Goal: Communication & Community: Answer question/provide support

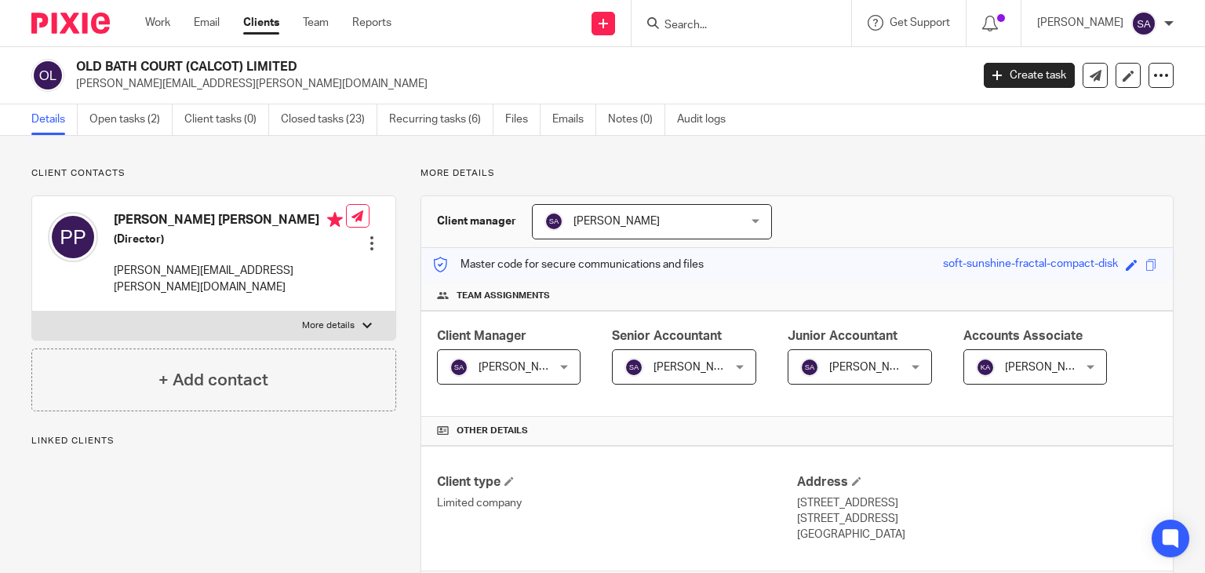
click at [574, 116] on link "Emails" at bounding box center [574, 119] width 44 height 31
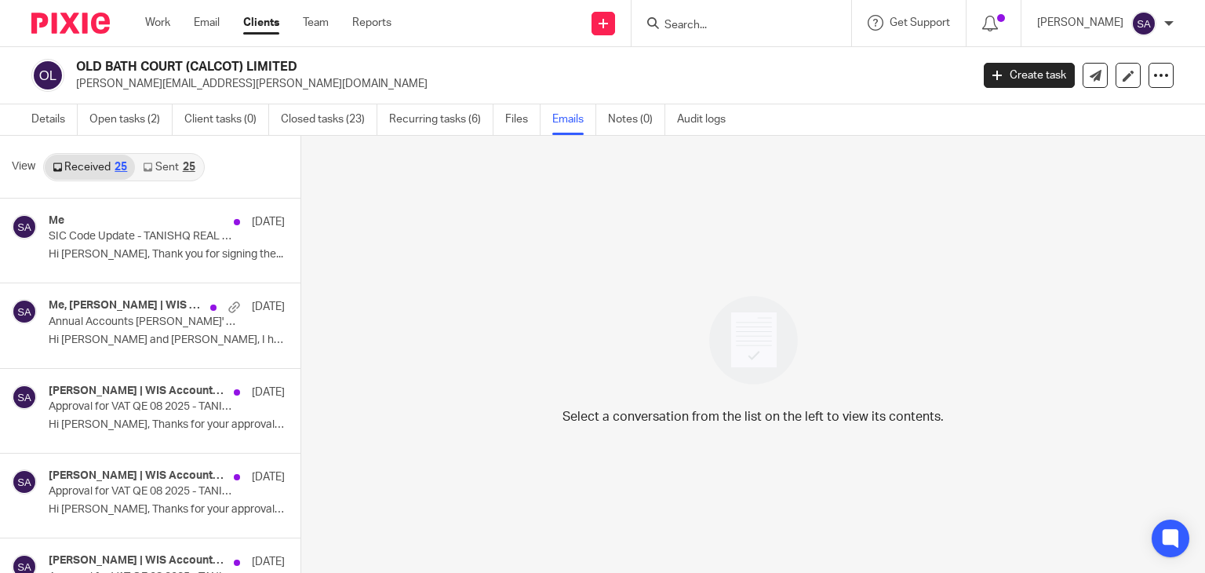
click at [167, 167] on link "Sent 25" at bounding box center [168, 167] width 67 height 25
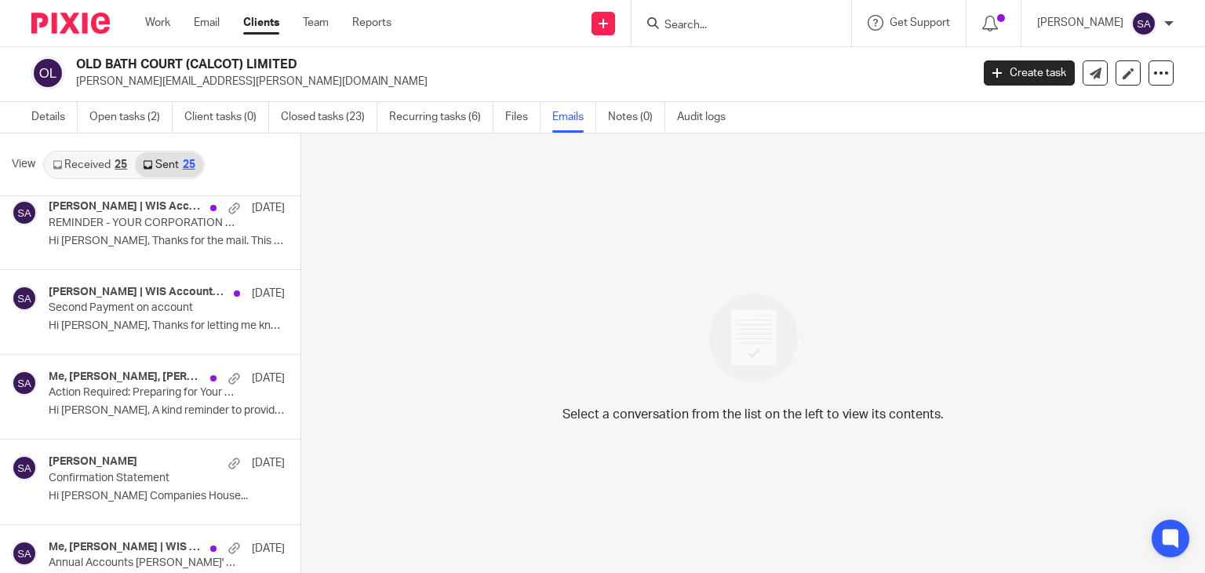
scroll to position [549, 0]
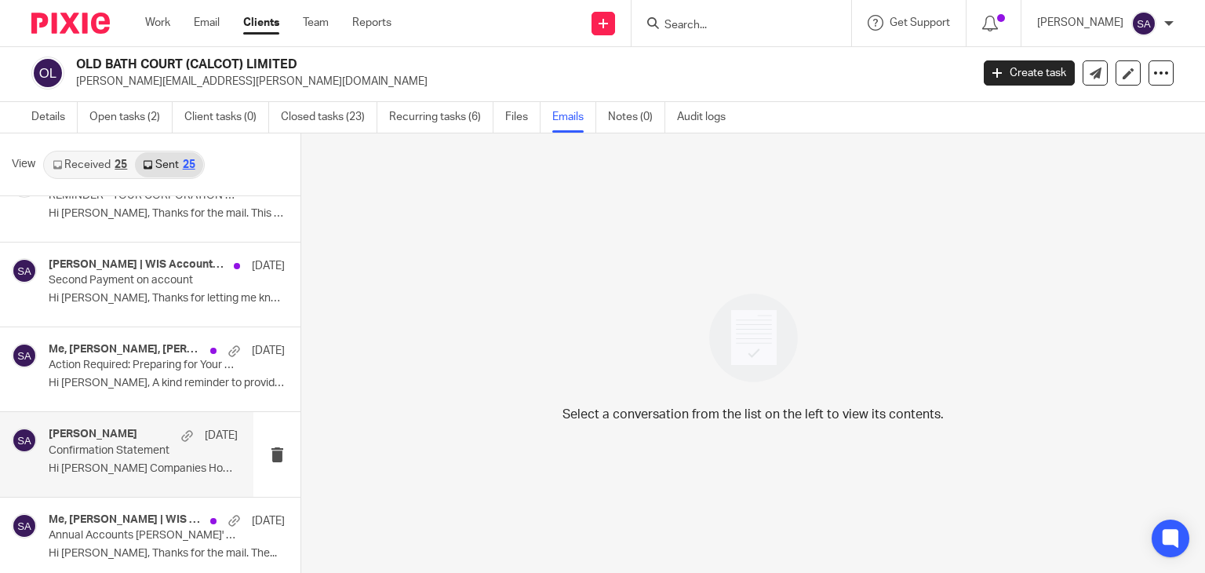
click at [110, 458] on div "[PERSON_NAME] [DATE] Confirmation Statement Hi [PERSON_NAME] Companies House..." at bounding box center [143, 453] width 189 height 53
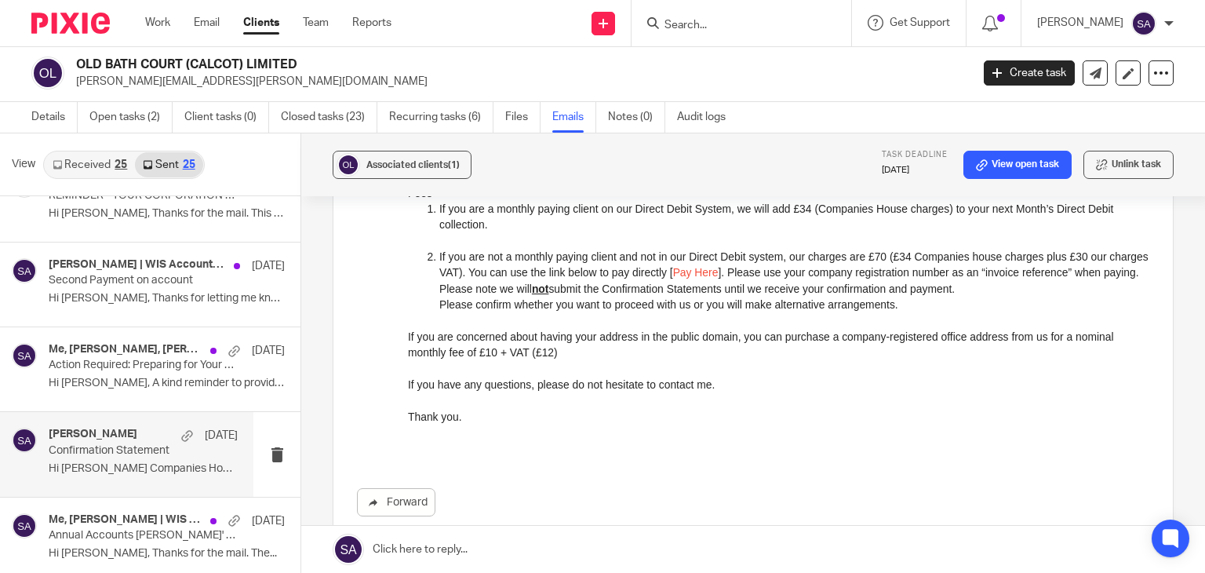
scroll to position [733, 0]
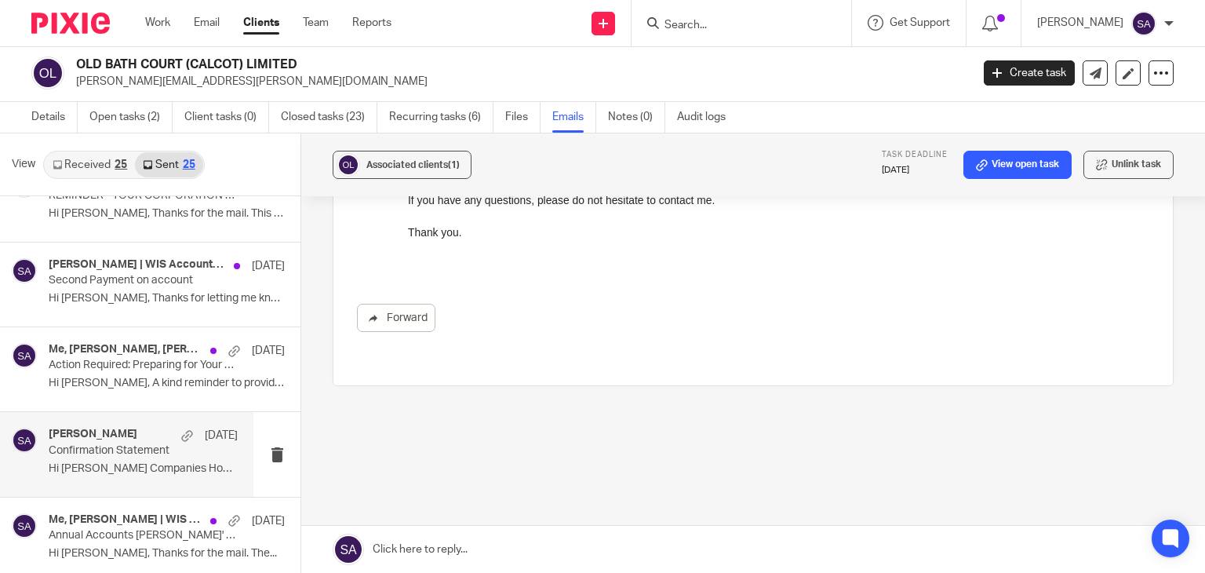
click at [488, 540] on link at bounding box center [753, 548] width 904 height 47
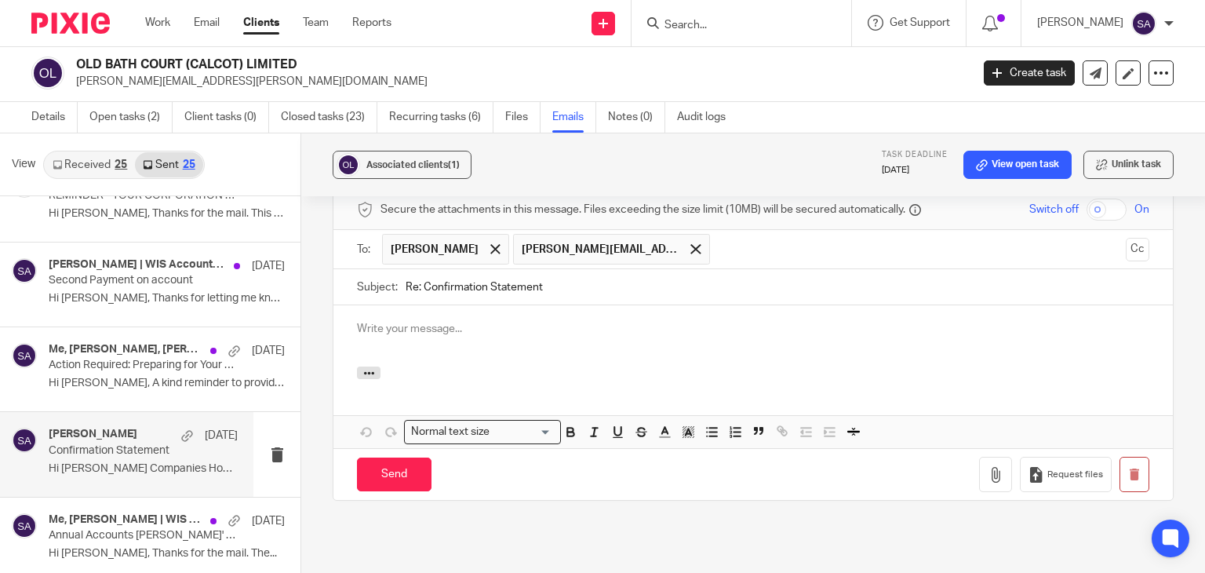
scroll to position [927, 0]
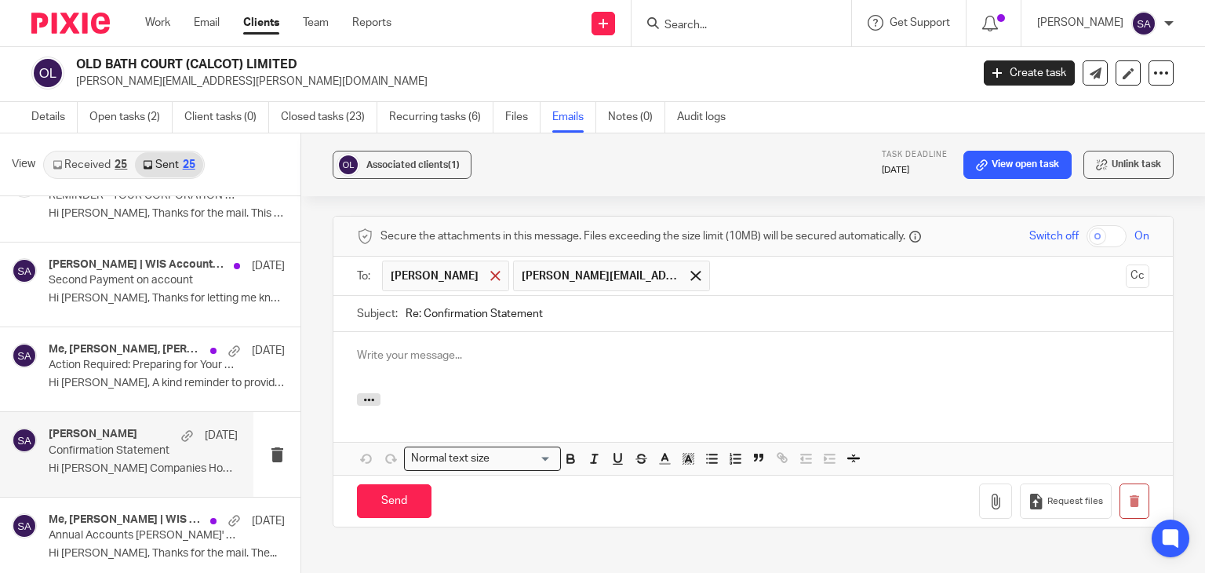
click at [490, 271] on span at bounding box center [495, 276] width 10 height 10
click at [1125, 256] on div "To: [PERSON_NAME][EMAIL_ADDRESS][PERSON_NAME][DOMAIN_NAME] [PERSON_NAME][EMAIL_…" at bounding box center [752, 275] width 839 height 39
click at [1125, 264] on button "Cc" at bounding box center [1137, 276] width 24 height 24
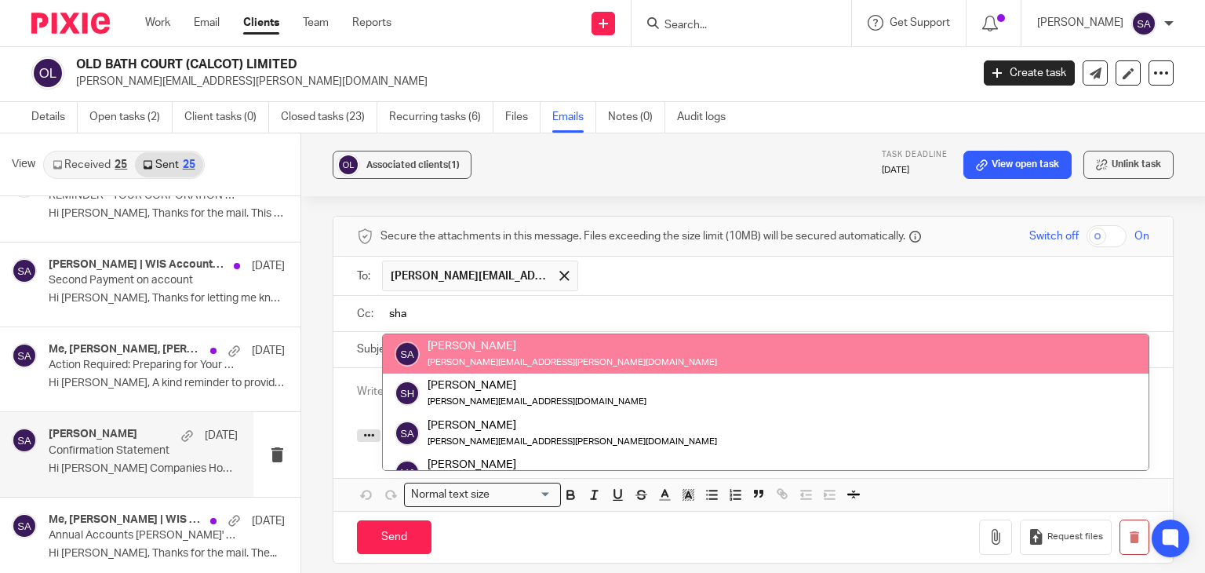
type input "sha"
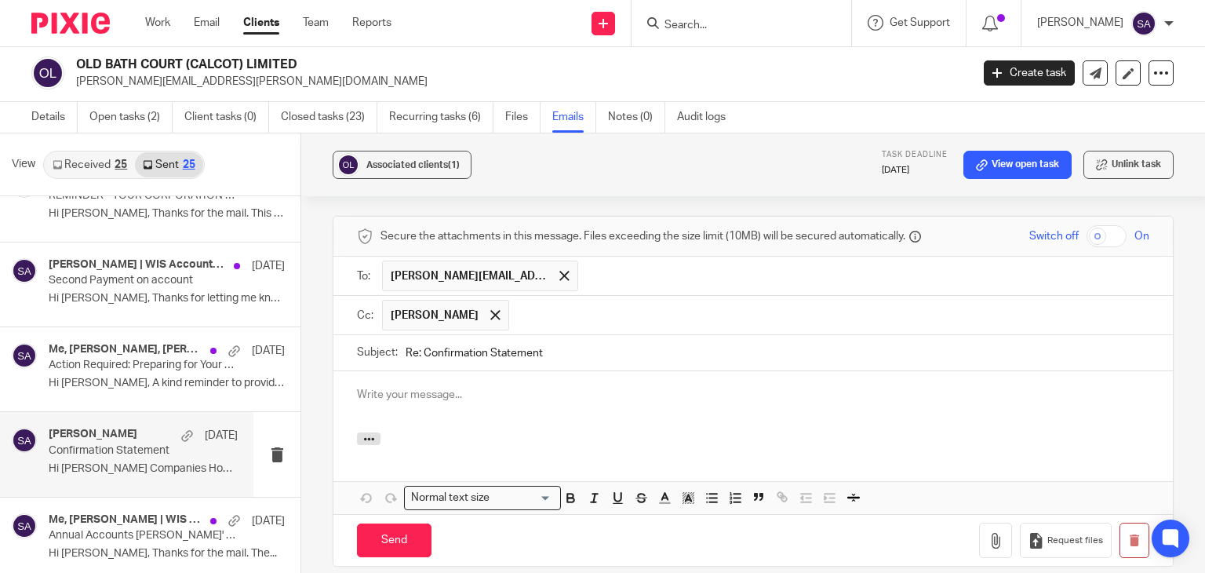
click at [615, 335] on input "Re: Confirmation Statement" at bounding box center [777, 352] width 744 height 35
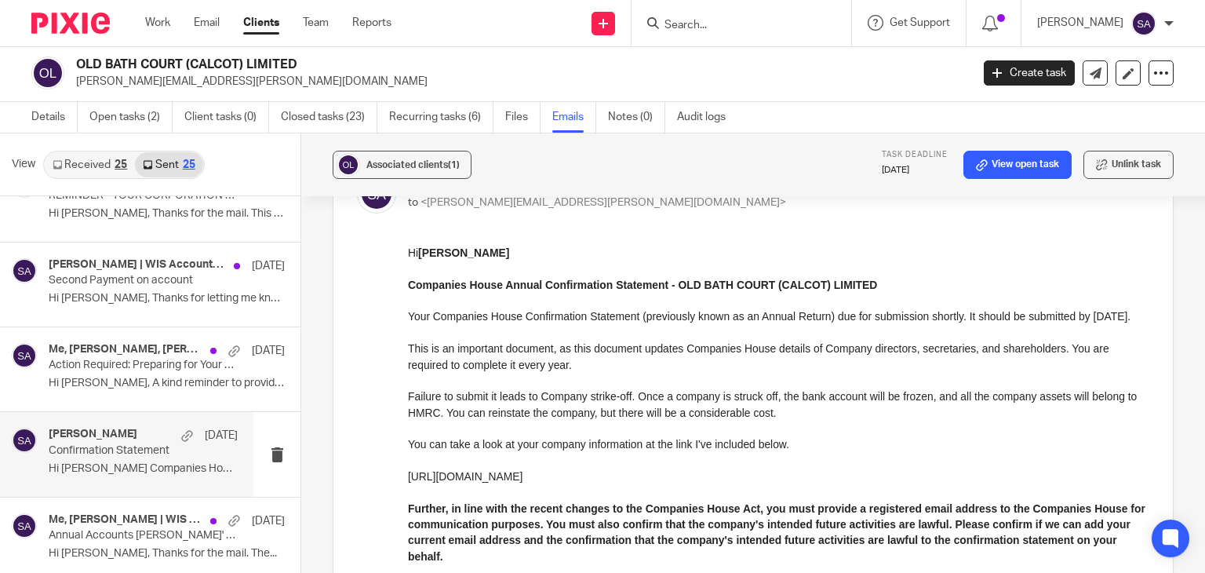
scroll to position [64, 0]
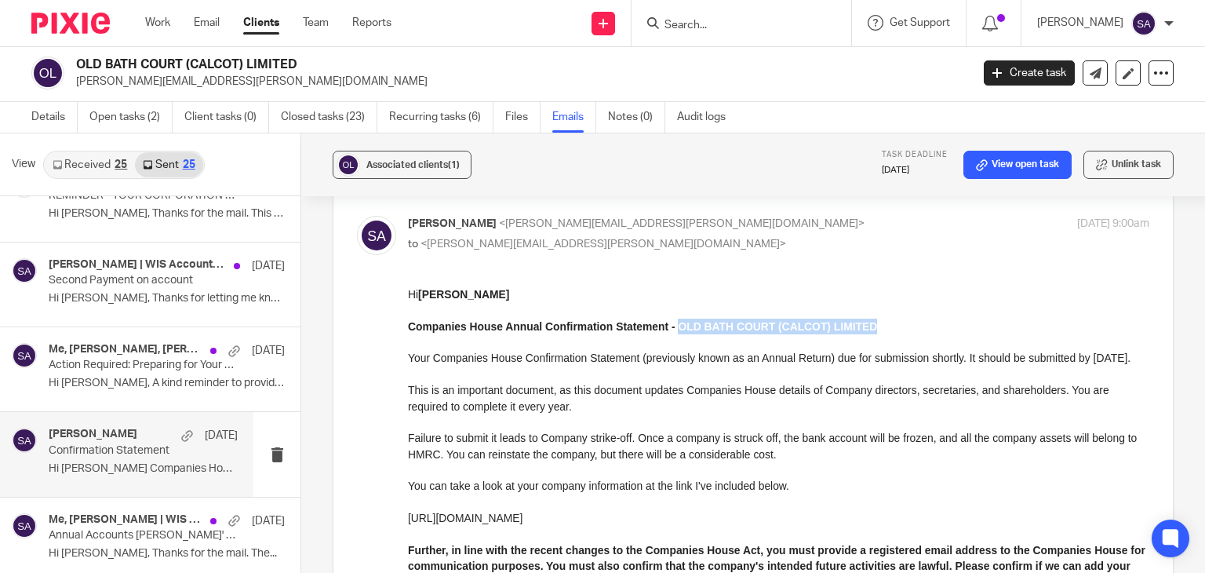
drag, startPoint x: 871, startPoint y: 325, endPoint x: 675, endPoint y: 332, distance: 196.2
click at [675, 332] on p "Companies House Annual Confirmation Statement - OLD BATH COURT (CALCOT) LIMITED" at bounding box center [778, 326] width 741 height 16
copy strong "OLD BATH COURT (CALCOT) LIMITED"
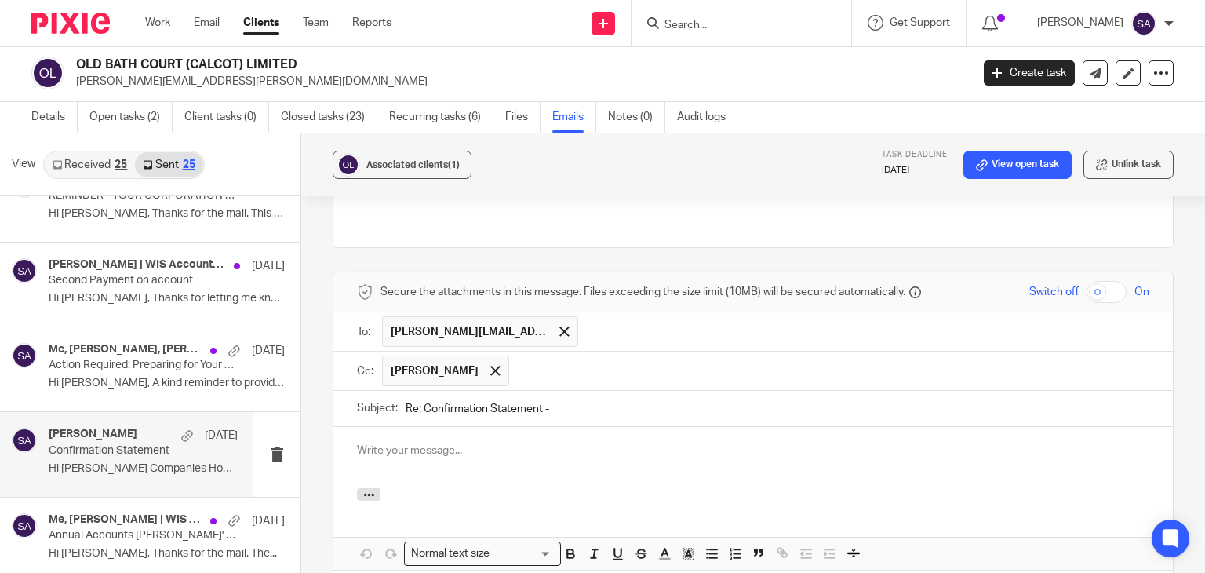
scroll to position [870, 0]
click at [587, 393] on input "Re: Confirmation Statement -" at bounding box center [777, 409] width 744 height 35
paste input "OLD BATH COURT (CALCOT) LIMITED"
type input "Re: Confirmation Statement - OLD BATH COURT (CALCOT) LIMITED"
click at [469, 444] on p at bounding box center [753, 452] width 792 height 16
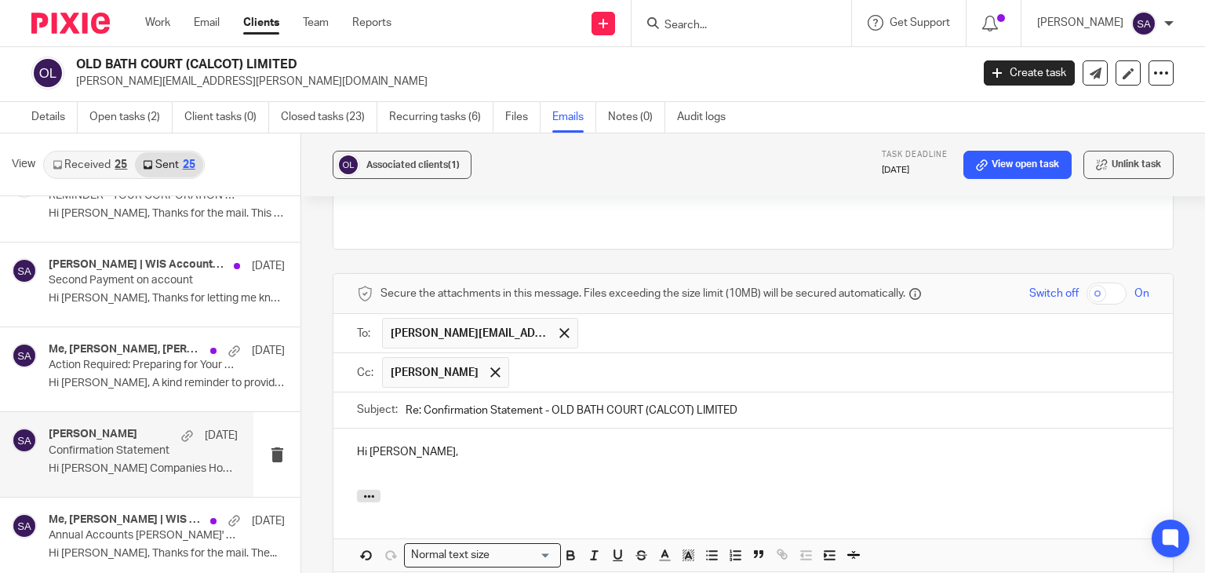
scroll to position [1027, 0]
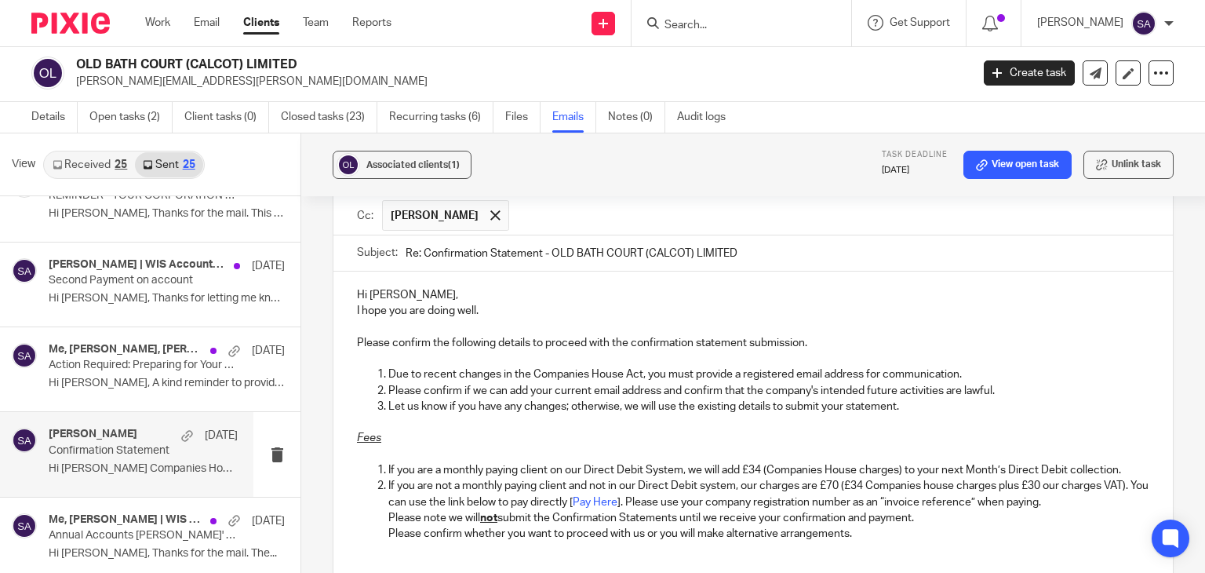
click at [431, 287] on p "Hi [PERSON_NAME]," at bounding box center [753, 295] width 792 height 16
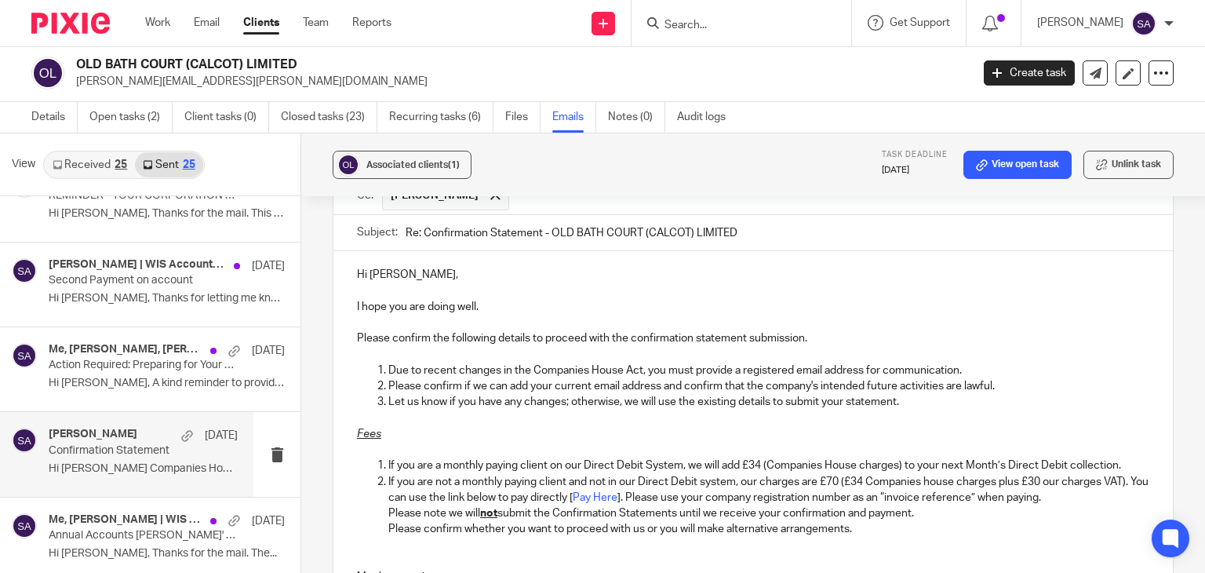
scroll to position [1105, 0]
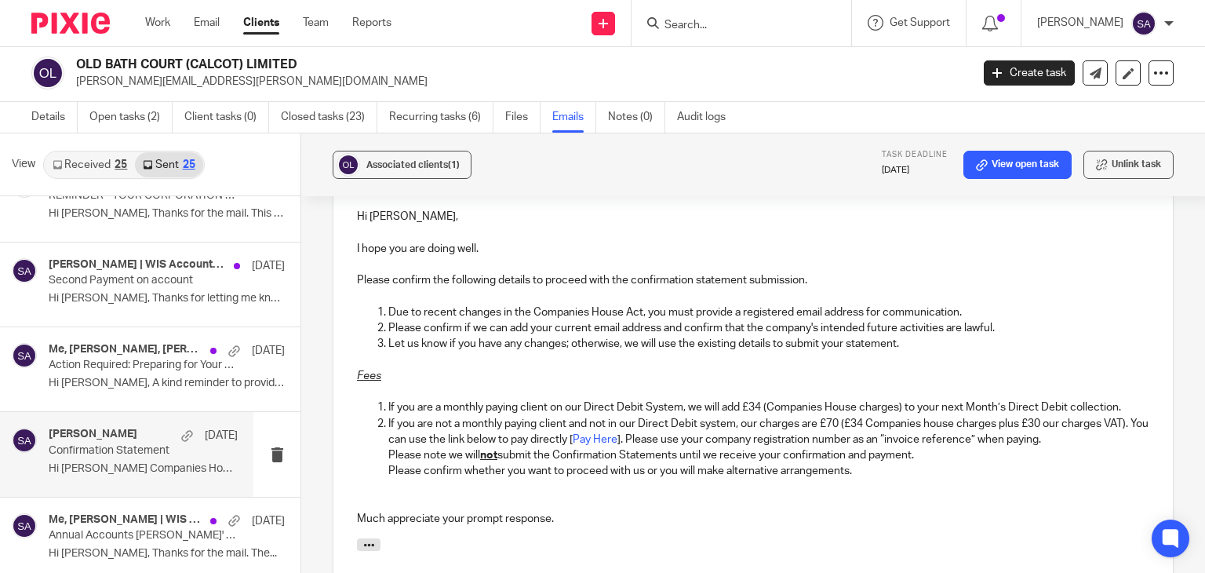
click at [1125, 376] on div "Hi [PERSON_NAME], I hope you are doing well. Please confirm the following detai…" at bounding box center [752, 365] width 839 height 345
click at [1122, 399] on p "If you are a monthly paying client on our Direct Debit System, we will add £34 …" at bounding box center [768, 407] width 761 height 16
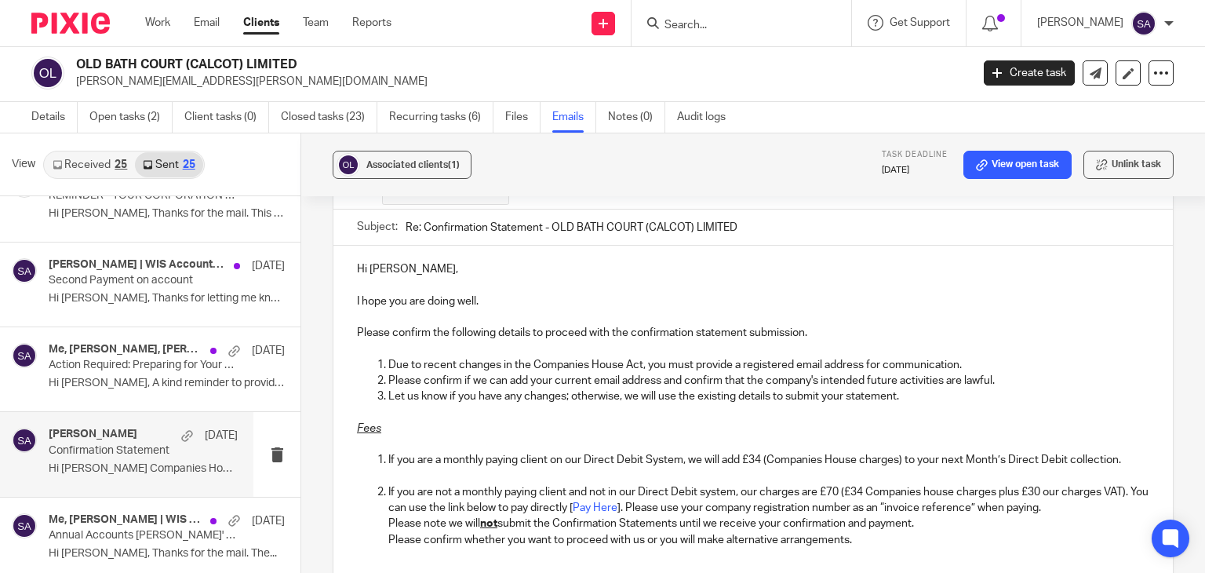
scroll to position [1027, 0]
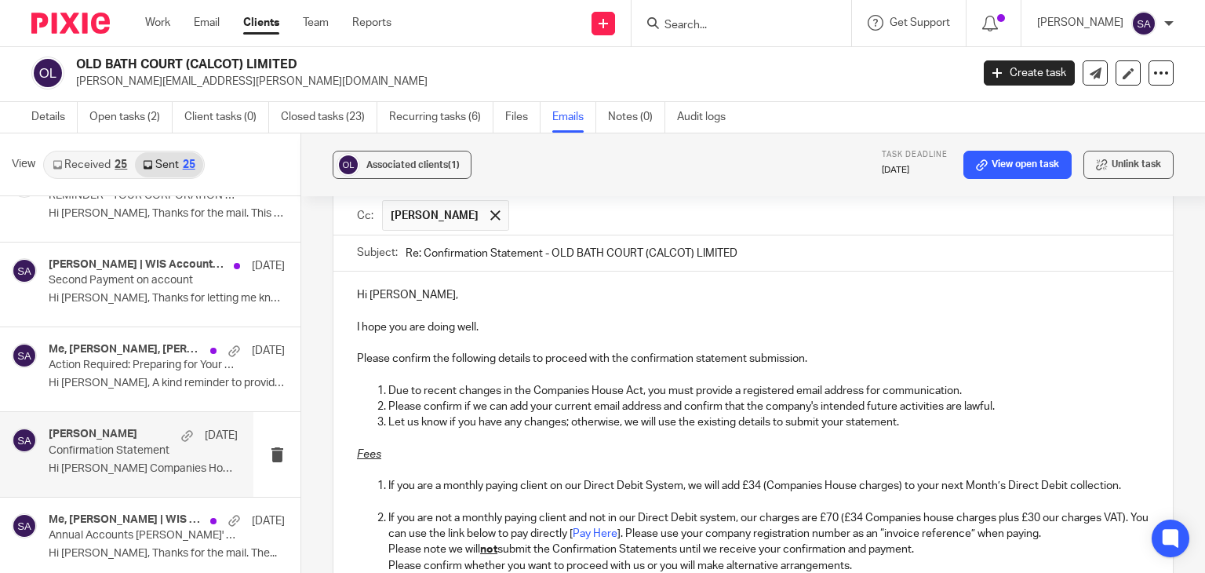
click at [584, 351] on p "Please confirm the following details to proceed with the confirmation statement…" at bounding box center [753, 359] width 792 height 16
click at [529, 351] on p "Please confirm the following details to proceed with the confirmation statement…" at bounding box center [753, 359] width 792 height 16
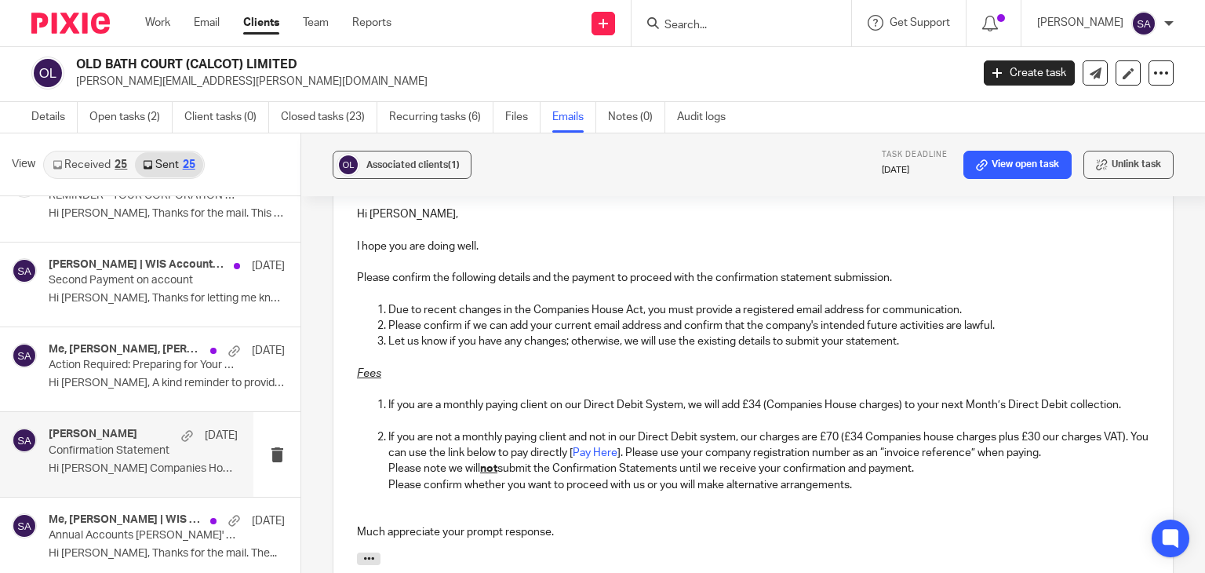
scroll to position [1105, 0]
click at [551, 526] on p "Much appreciate your prompt response." at bounding box center [753, 534] width 792 height 16
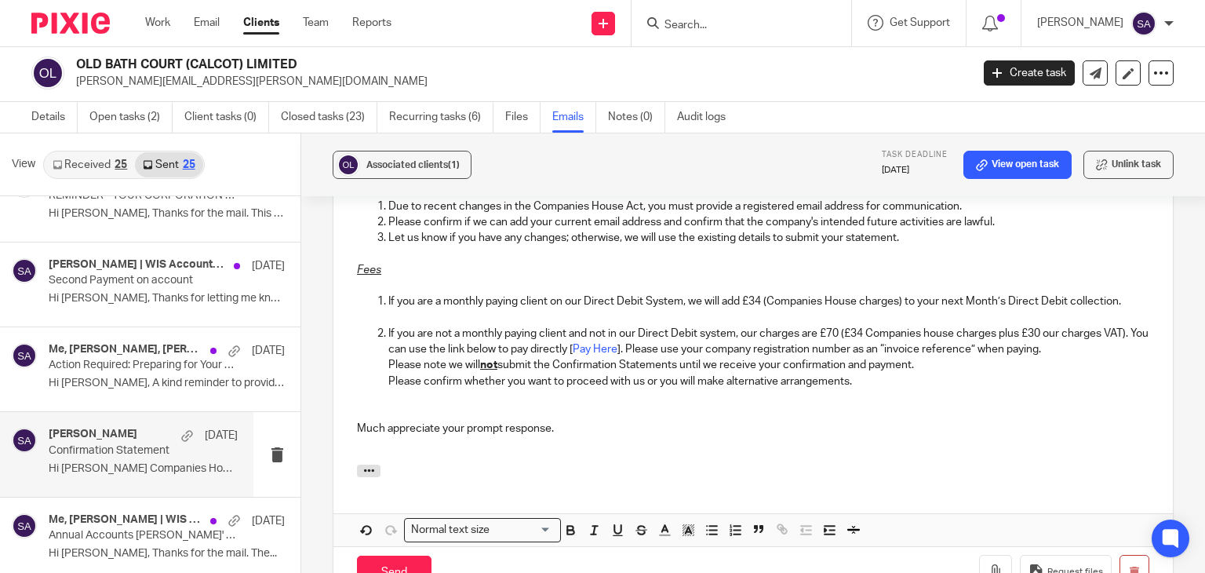
scroll to position [1340, 0]
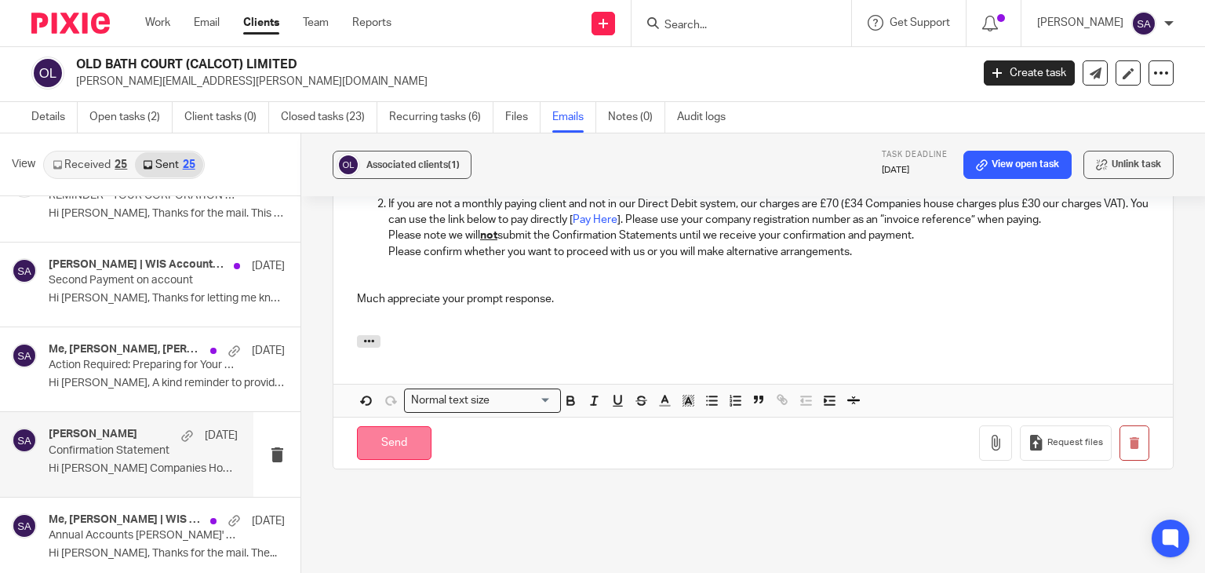
click at [387, 426] on input "Send" at bounding box center [394, 443] width 75 height 34
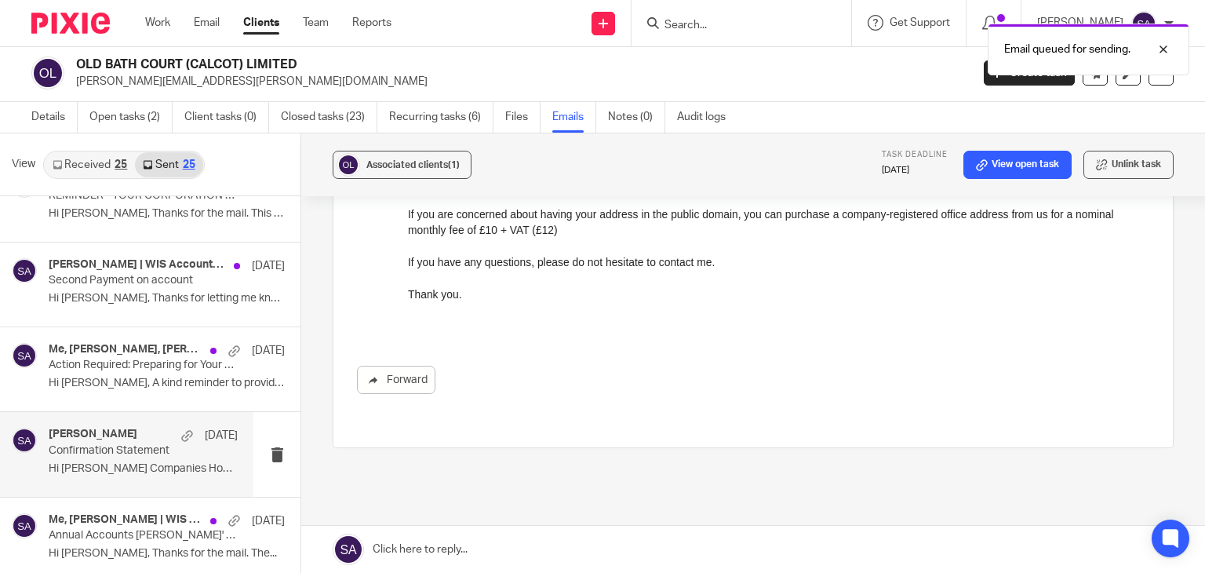
scroll to position [576, 0]
